Goal: Check status

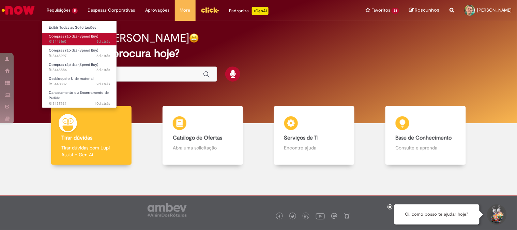
click at [62, 41] on span "6d atrás 6 dias atrás R13446160" at bounding box center [79, 41] width 61 height 5
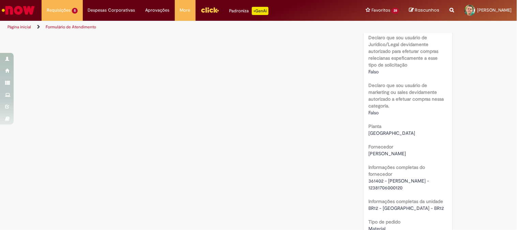
scroll to position [189, 0]
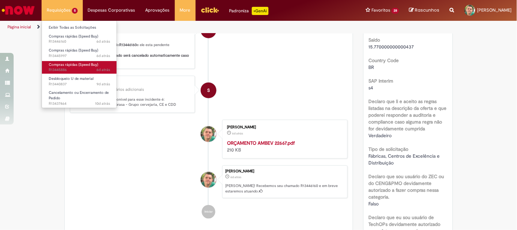
click at [71, 66] on span "Compras rápidas (Speed Buy)" at bounding box center [73, 64] width 49 height 5
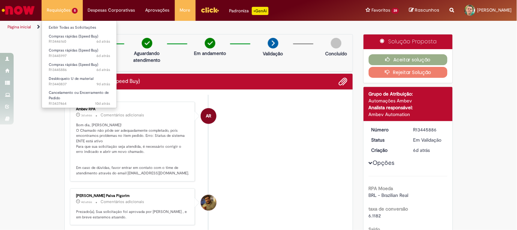
click at [55, 9] on li "Requisições 5 Exibir Todas as Solicitações Compras rápidas (Speed Buy) 6d atrás…" at bounding box center [62, 10] width 41 height 20
click at [63, 29] on link "Exibir Todas as Solicitações" at bounding box center [79, 27] width 75 height 7
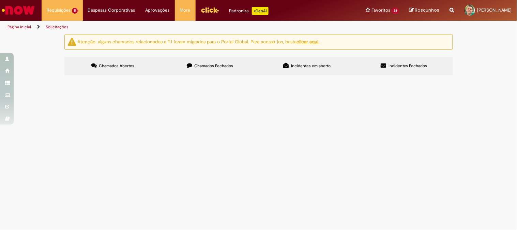
click at [191, 74] on label "Chamados Fechados" at bounding box center [209, 66] width 97 height 18
click at [203, 10] on img "Menu Cabeçalho" at bounding box center [210, 10] width 18 height 10
click at [216, 11] on link "Menu Cabeçalho" at bounding box center [209, 10] width 29 height 20
